Goal: Find specific page/section: Find specific page/section

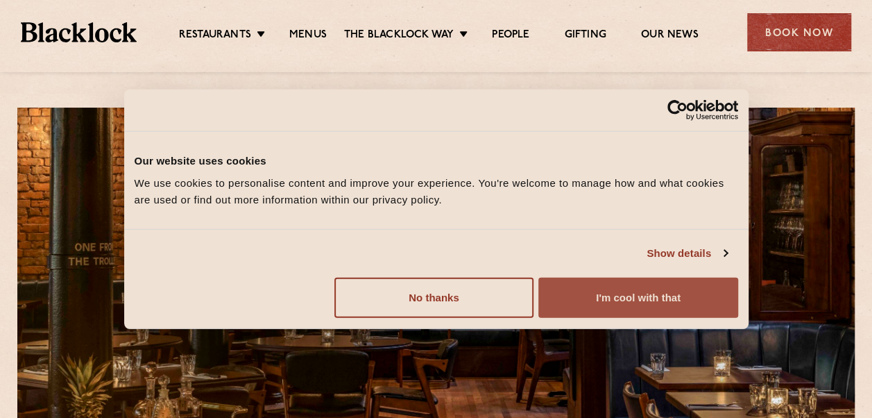
click at [582, 310] on button "I'm cool with that" at bounding box center [638, 297] width 199 height 40
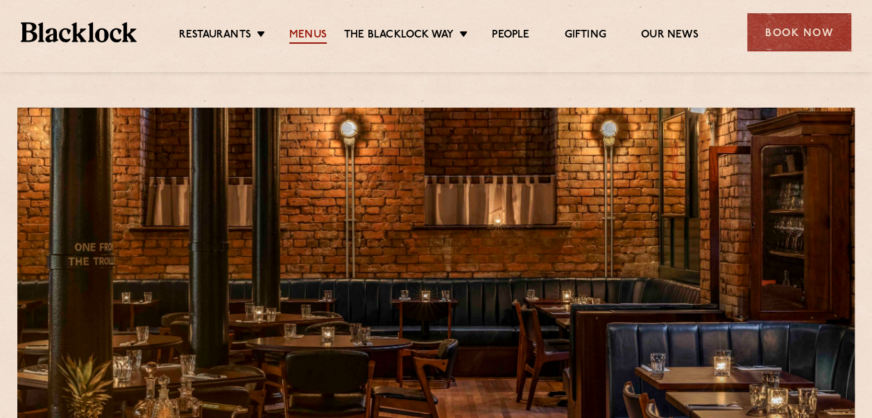
click at [300, 36] on link "Menus" at bounding box center [307, 35] width 37 height 15
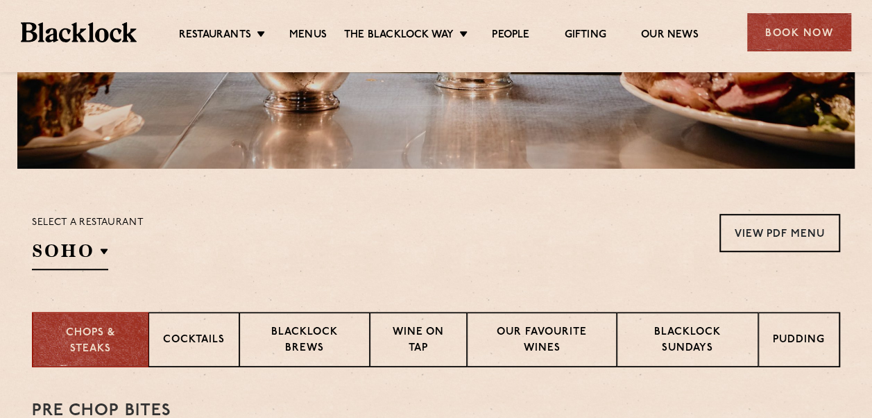
scroll to position [416, 0]
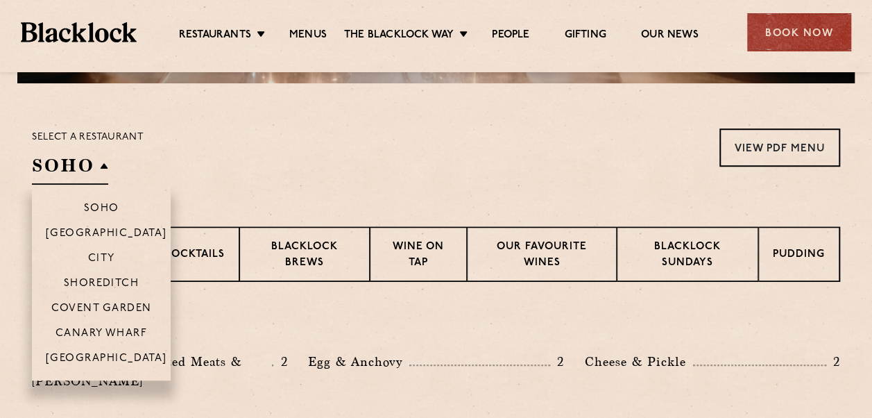
click at [100, 165] on h2 "SOHO" at bounding box center [70, 168] width 76 height 31
click at [79, 356] on p "[GEOGRAPHIC_DATA]" at bounding box center [106, 360] width 121 height 14
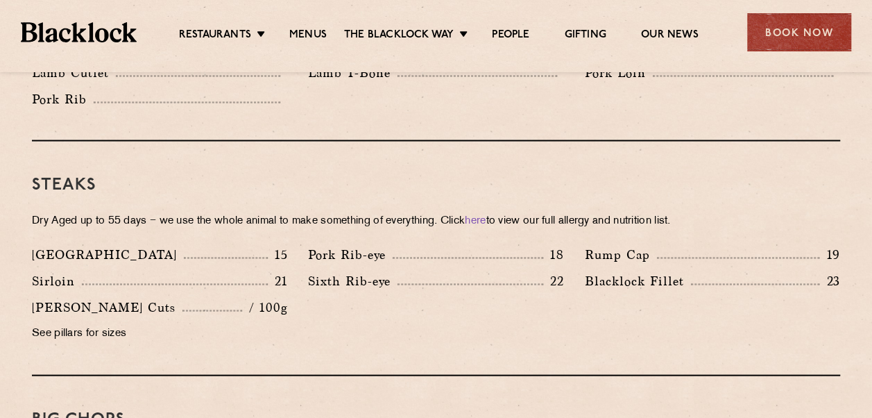
scroll to position [1180, 0]
